Goal: Obtain resource: Download file/media

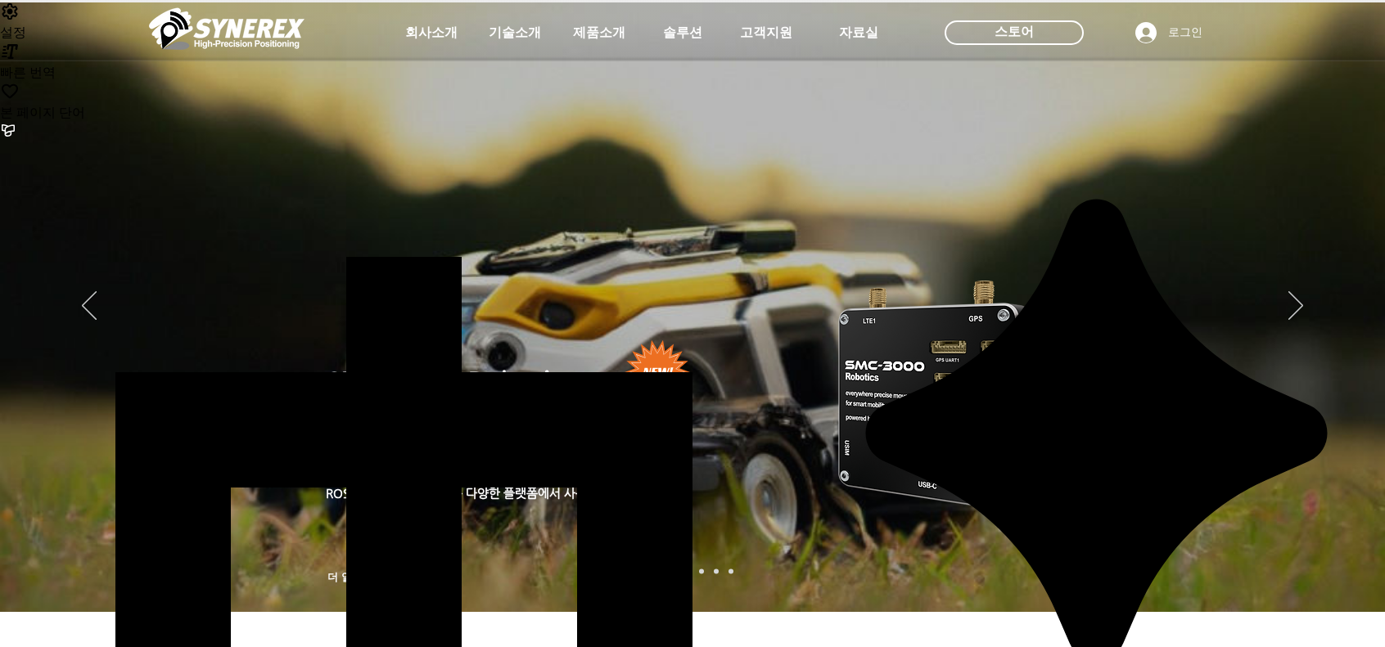
click at [499, 64] on icon "사이트로 돌아가기" at bounding box center [500, 71] width 16 height 20
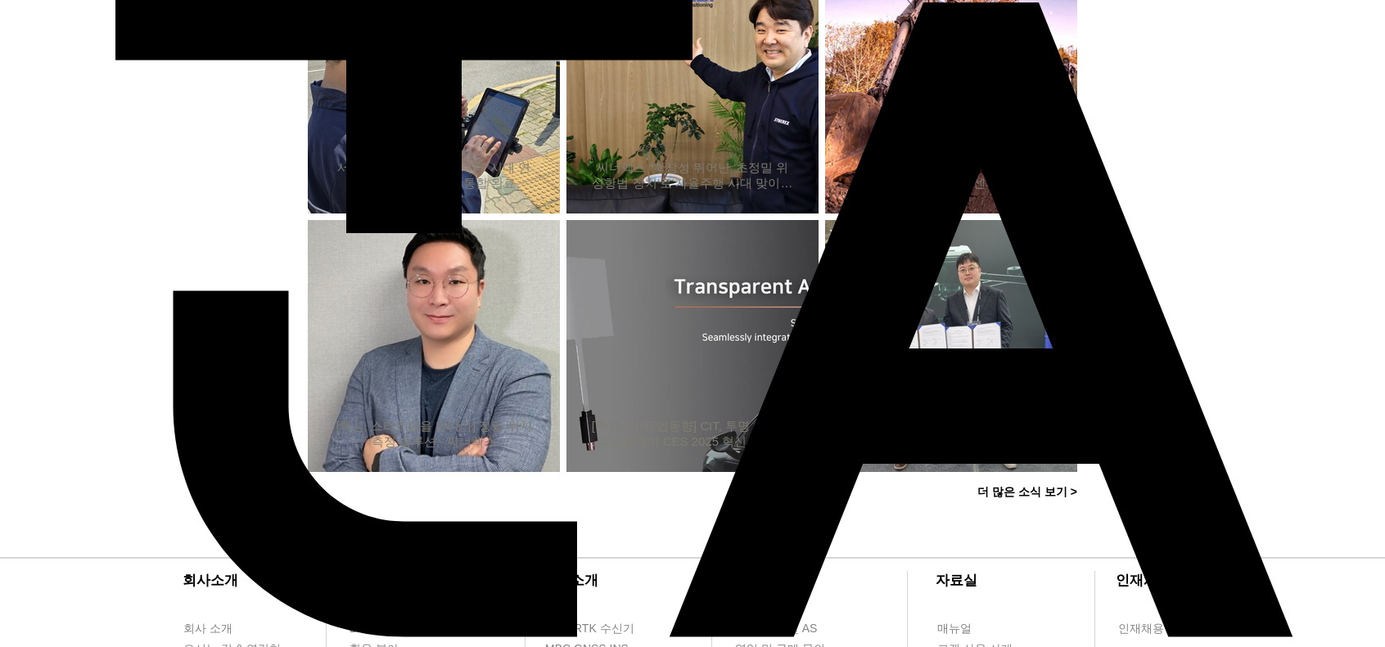
scroll to position [682, 0]
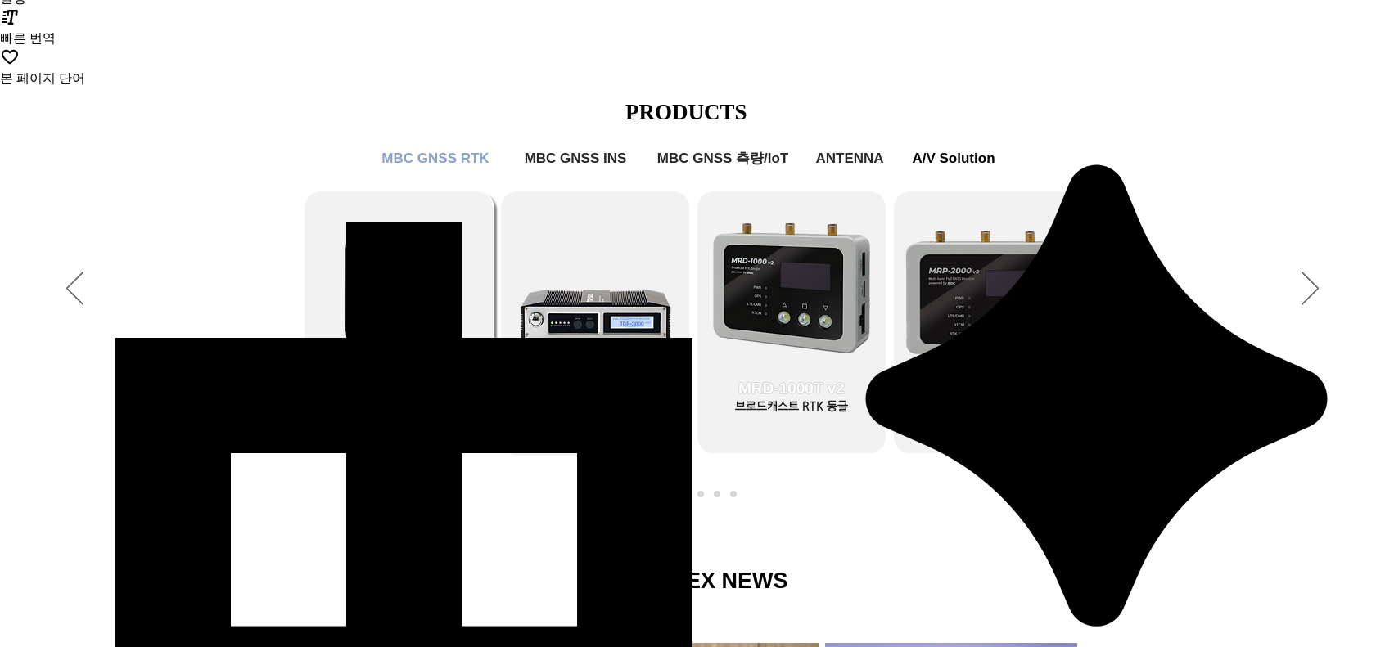
click at [447, 261] on link "SMC-2000 Robotics Kit" at bounding box center [400, 319] width 188 height 254
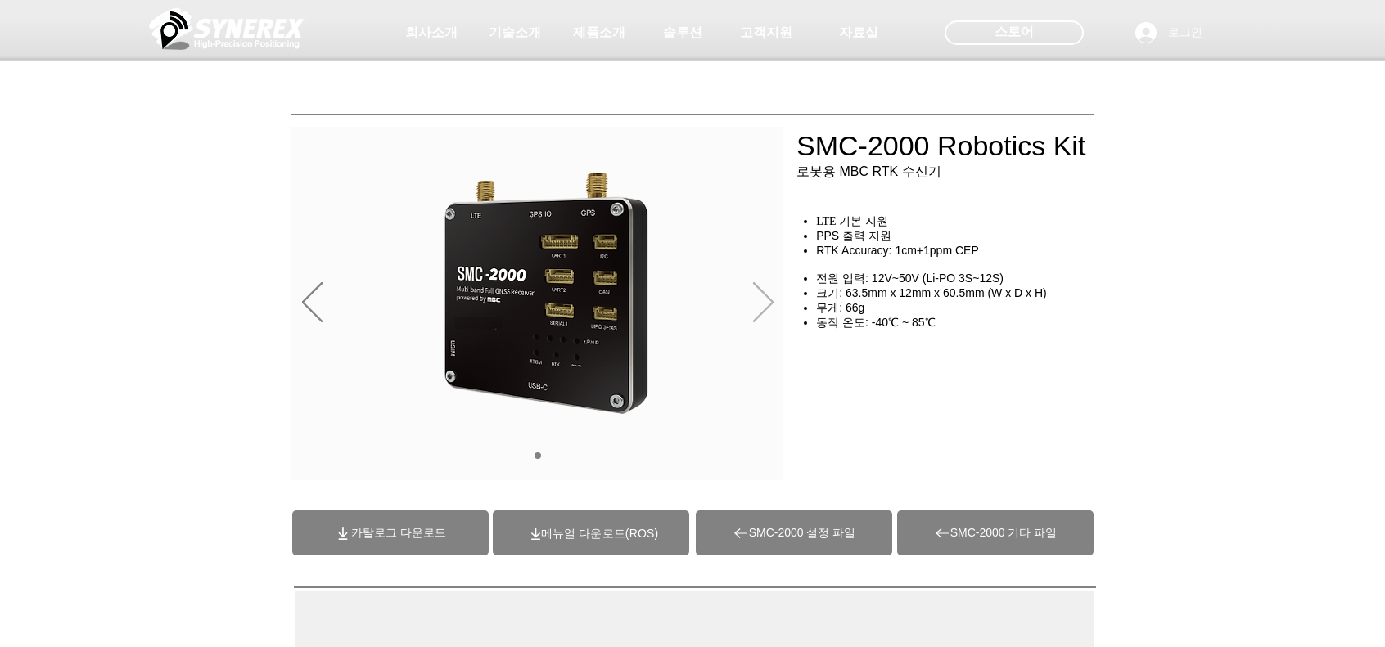
click at [768, 300] on icon "다음" at bounding box center [763, 302] width 20 height 40
click at [766, 296] on icon "다음" at bounding box center [763, 301] width 20 height 39
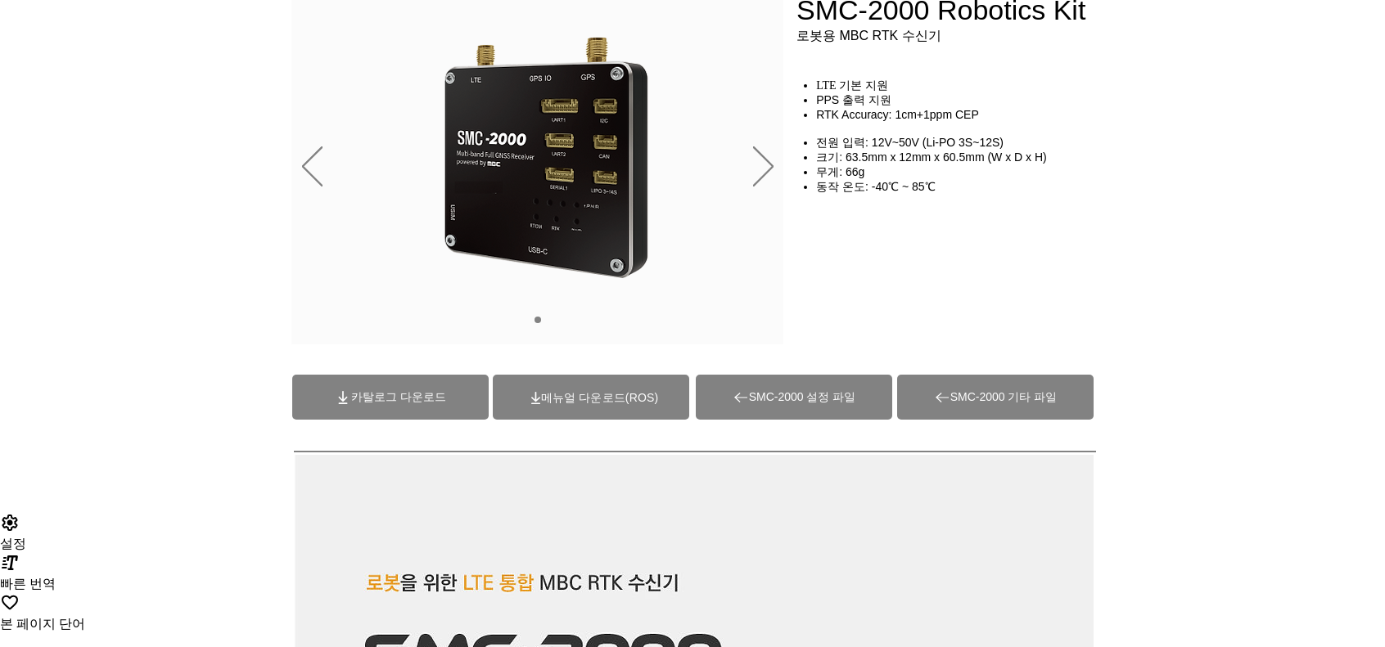
click at [781, 406] on span "SMC-2000 설정 파일" at bounding box center [794, 397] width 196 height 45
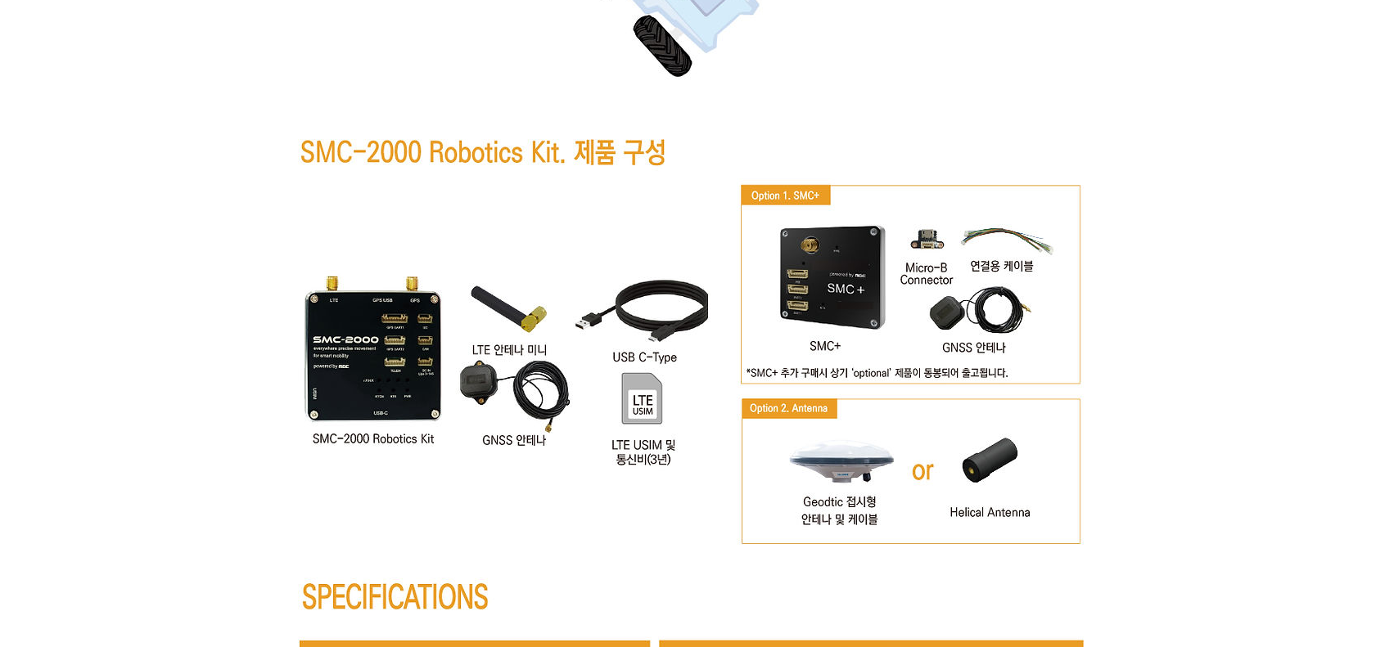
scroll to position [7639, 0]
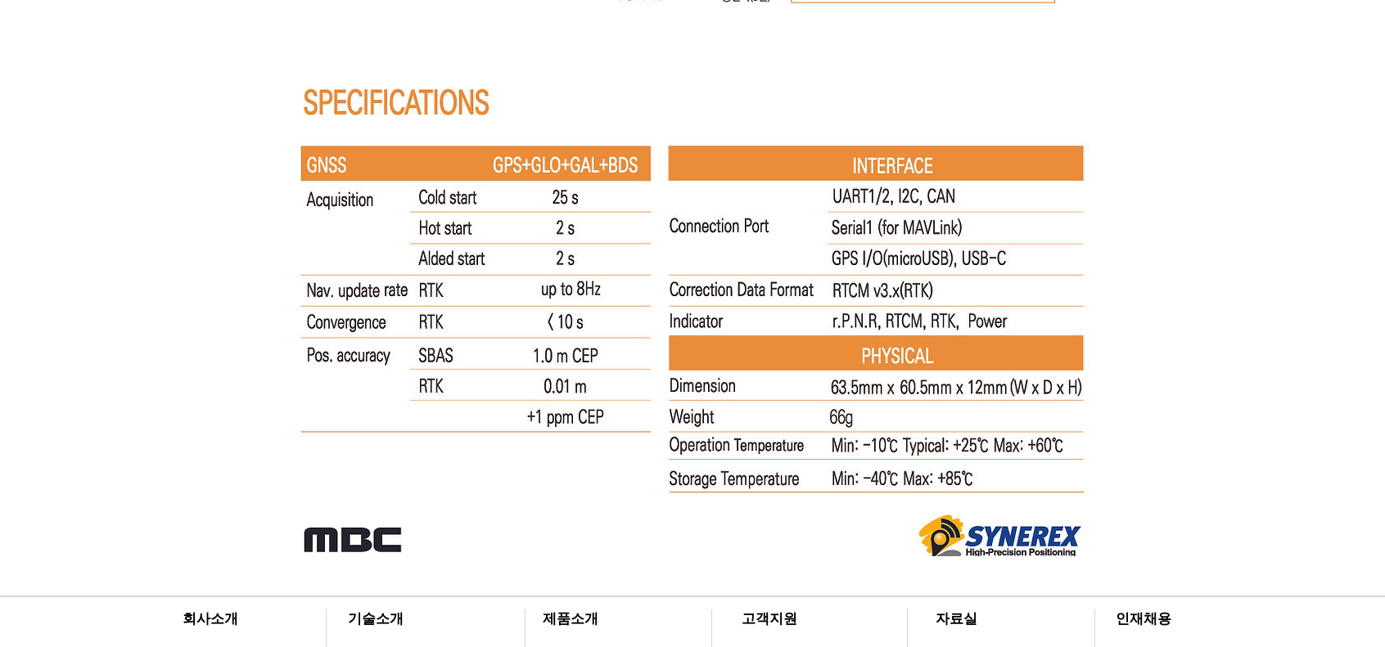
scroll to position [10854, 0]
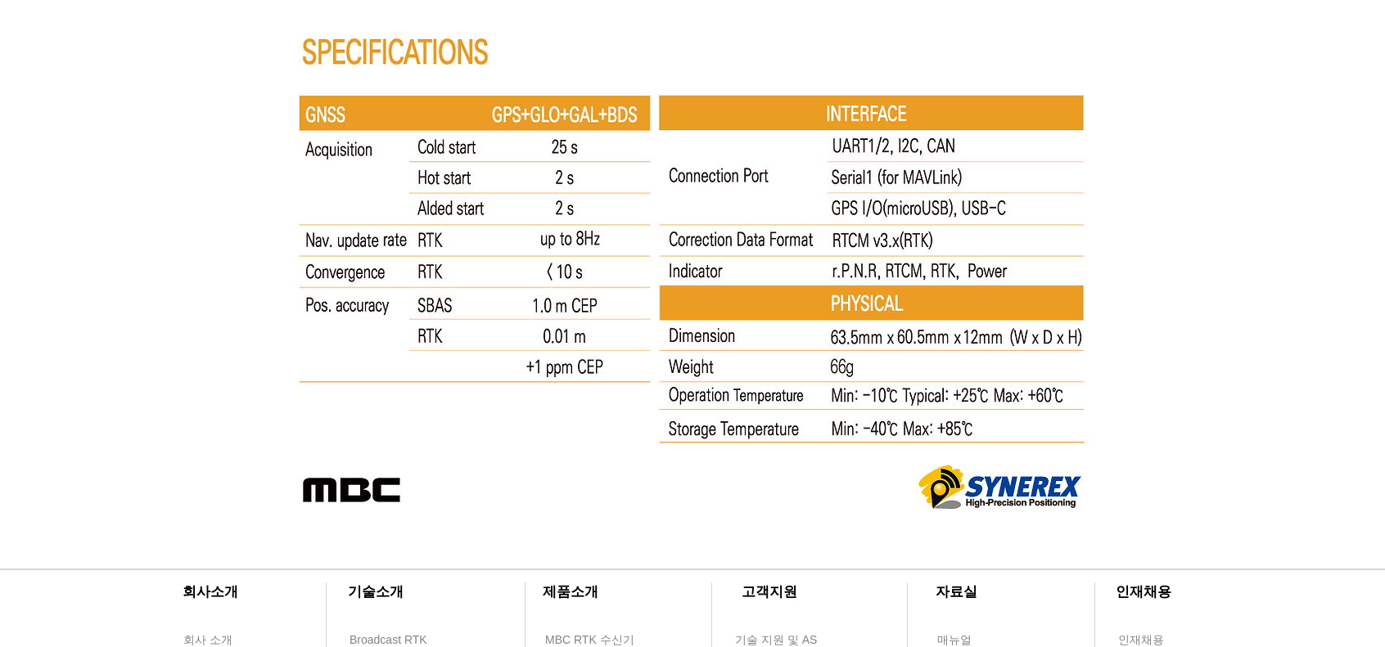
scroll to position [9054, 0]
